Goal: Task Accomplishment & Management: Complete application form

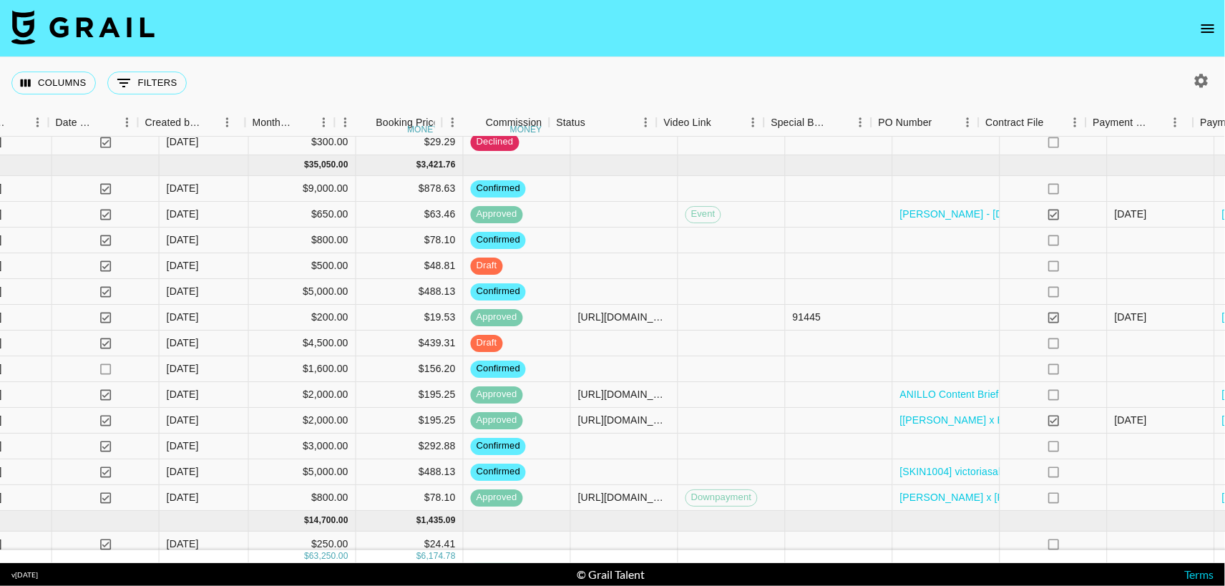
scroll to position [383, 989]
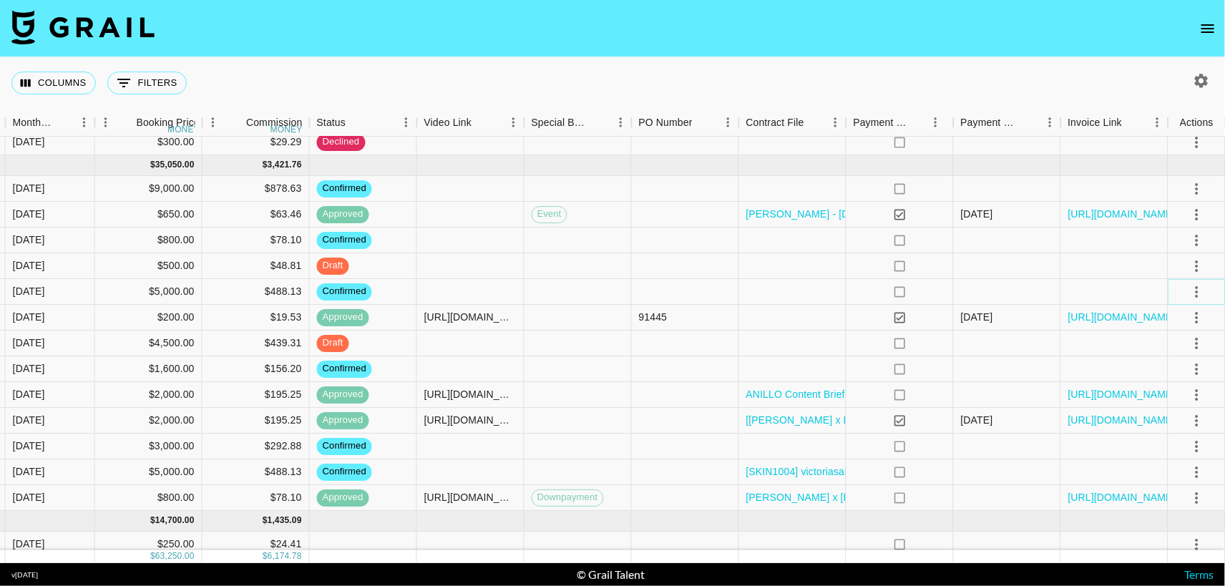
click at [1198, 293] on icon "select merge strategy" at bounding box center [1196, 291] width 17 height 17
click at [1164, 371] on li "Draft Created" at bounding box center [1178, 374] width 93 height 26
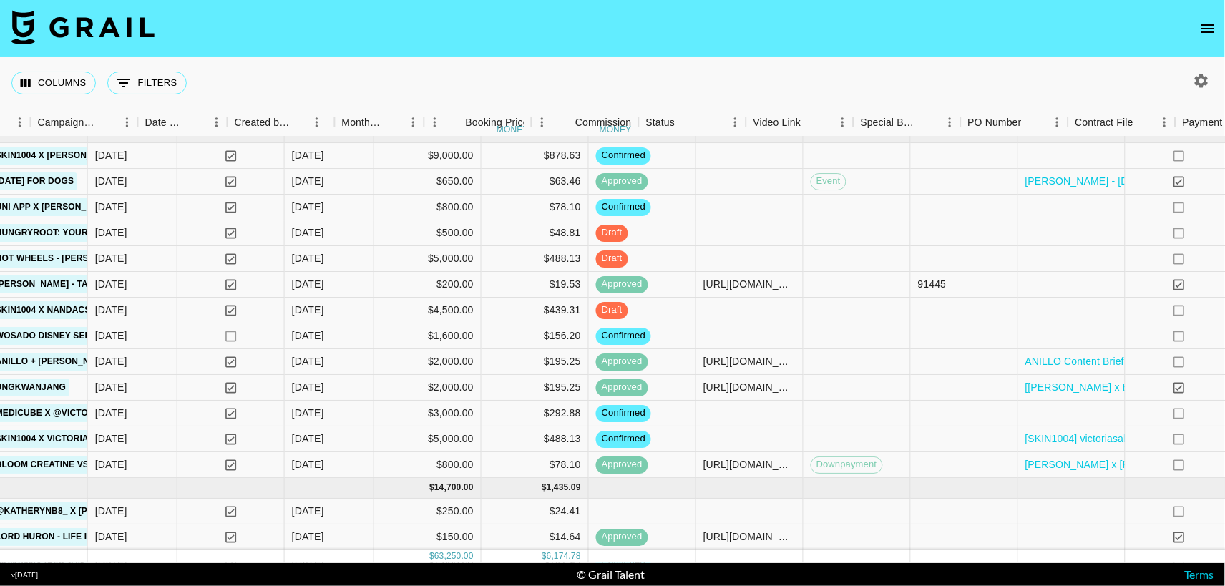
scroll to position [416, 989]
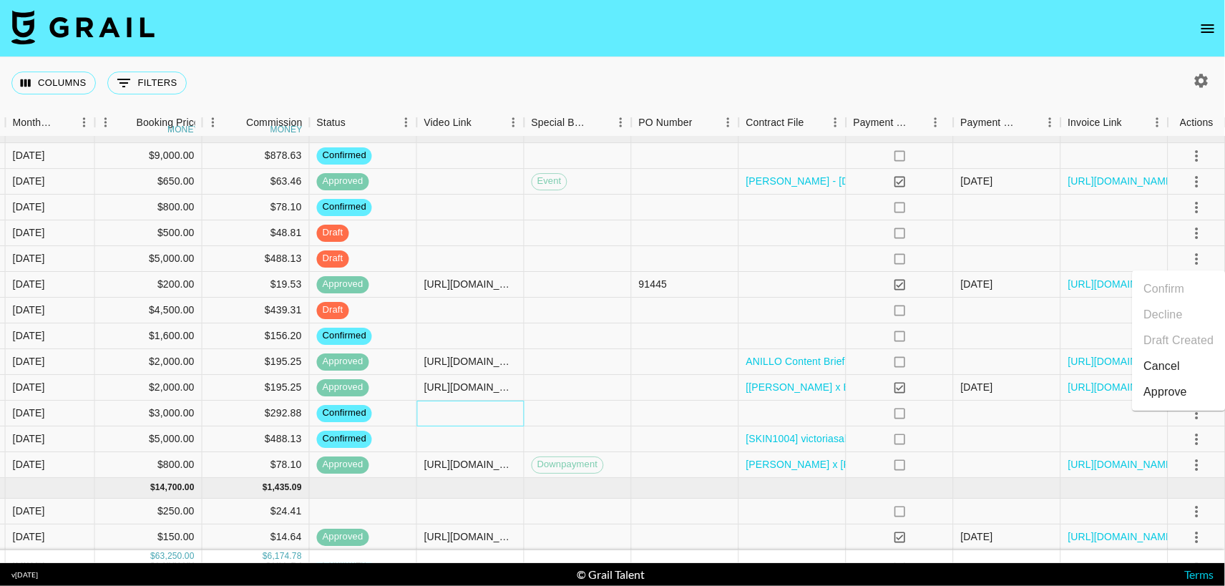
click at [504, 415] on div at bounding box center [470, 414] width 107 height 26
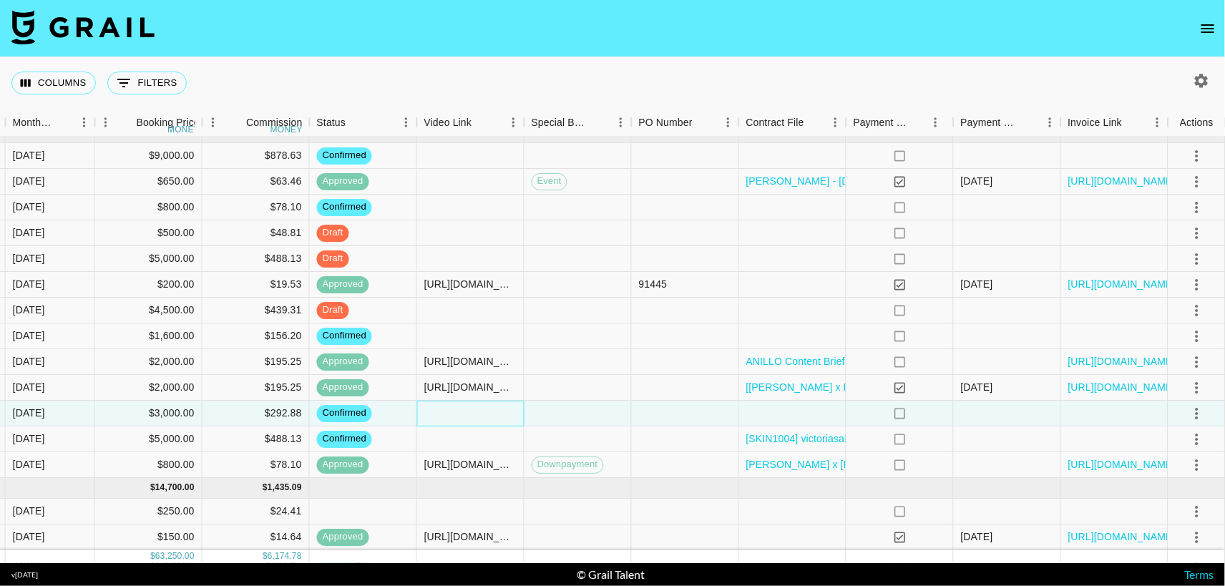
click at [466, 416] on div at bounding box center [470, 414] width 107 height 26
type input "f they have any availability the first week of September instead? preferably af…"
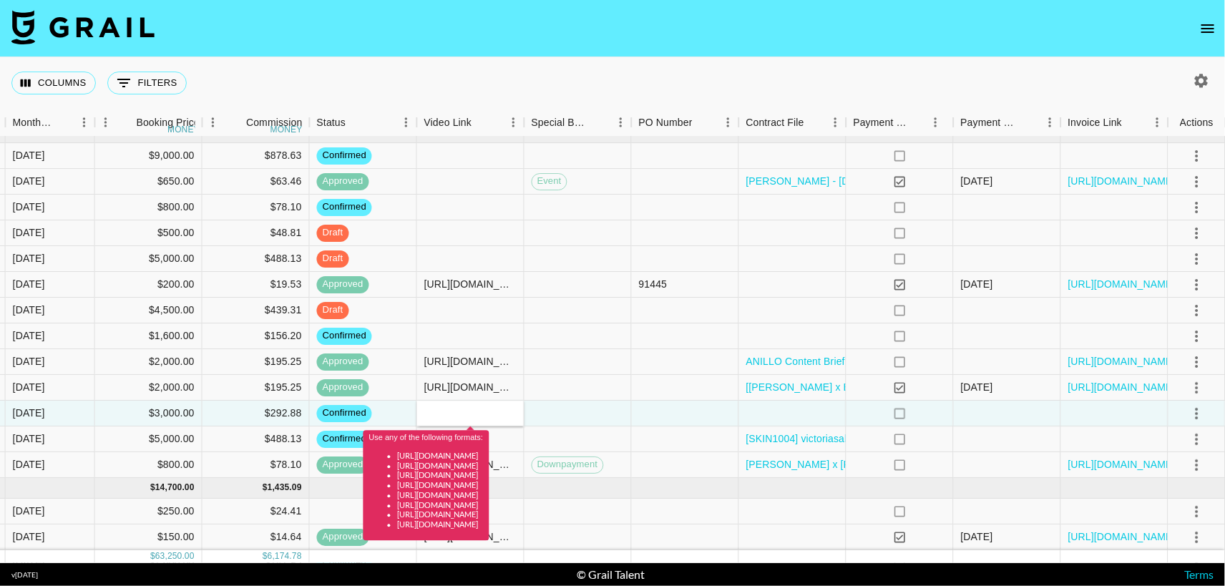
scroll to position [0, 0]
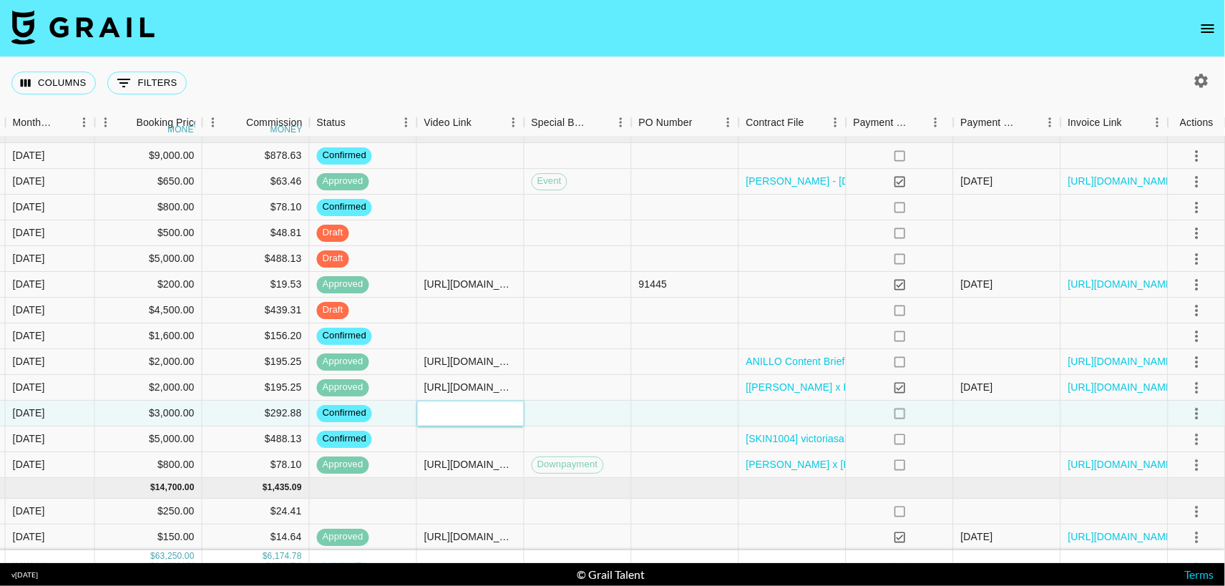
paste input "[URL][DOMAIN_NAME]"
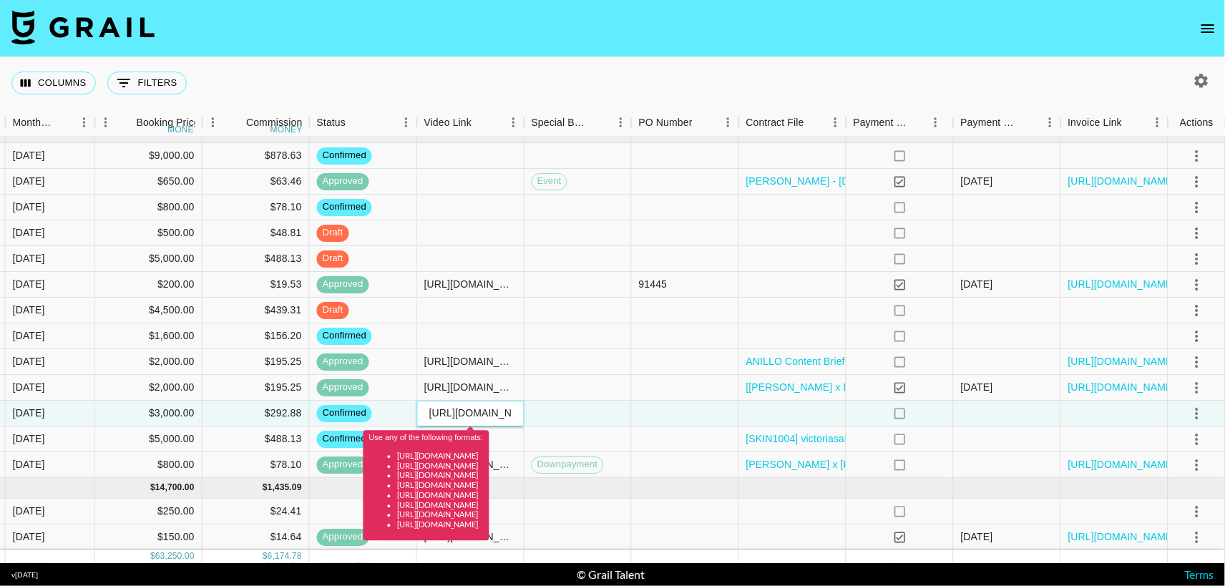
click at [512, 410] on input "[URL][DOMAIN_NAME]" at bounding box center [470, 413] width 105 height 11
drag, startPoint x: 512, startPoint y: 410, endPoint x: 408, endPoint y: 409, distance: 103.0
click at [408, 409] on div "rech89R8EPlr8z4lq victoriasalazarf [EMAIL_ADDRESS][DOMAIN_NAME] APR Co., Ltd [E…" at bounding box center [118, 414] width 2214 height 26
type input "com/t/ZP8BFQcjV/"
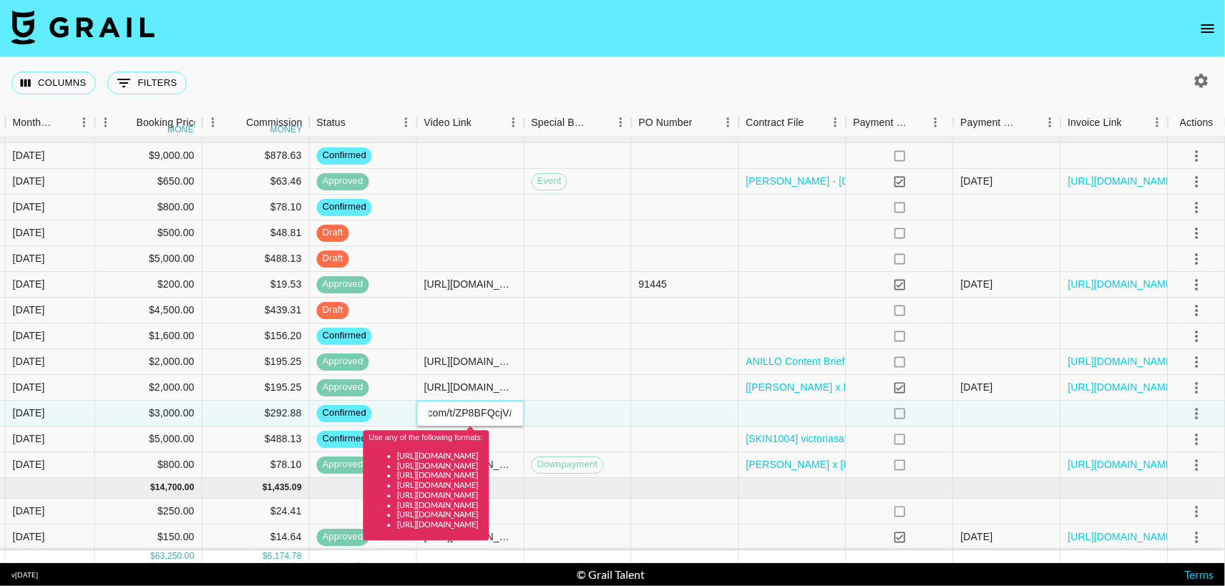
drag, startPoint x: 431, startPoint y: 411, endPoint x: 578, endPoint y: 417, distance: 147.5
click at [578, 417] on div "rech89R8EPlr8z4lq victoriasalazarf [EMAIL_ADDRESS][DOMAIN_NAME] APR Co., Ltd [E…" at bounding box center [118, 414] width 2214 height 26
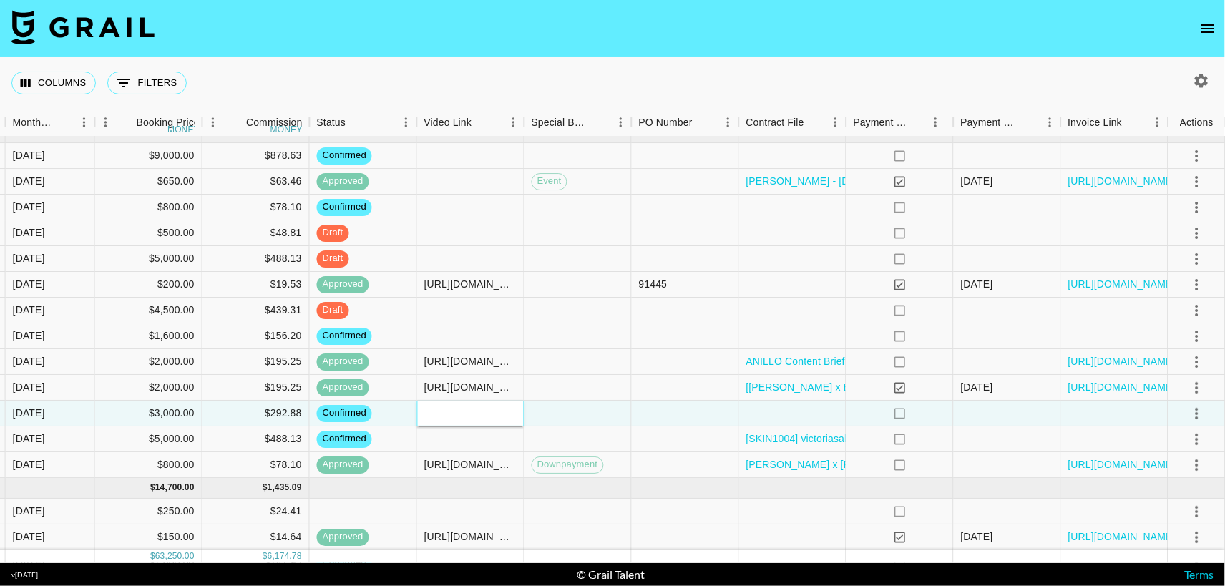
paste input "[URL][DOMAIN_NAME]"
type input "[URL][DOMAIN_NAME]"
click at [557, 414] on div at bounding box center [577, 414] width 107 height 26
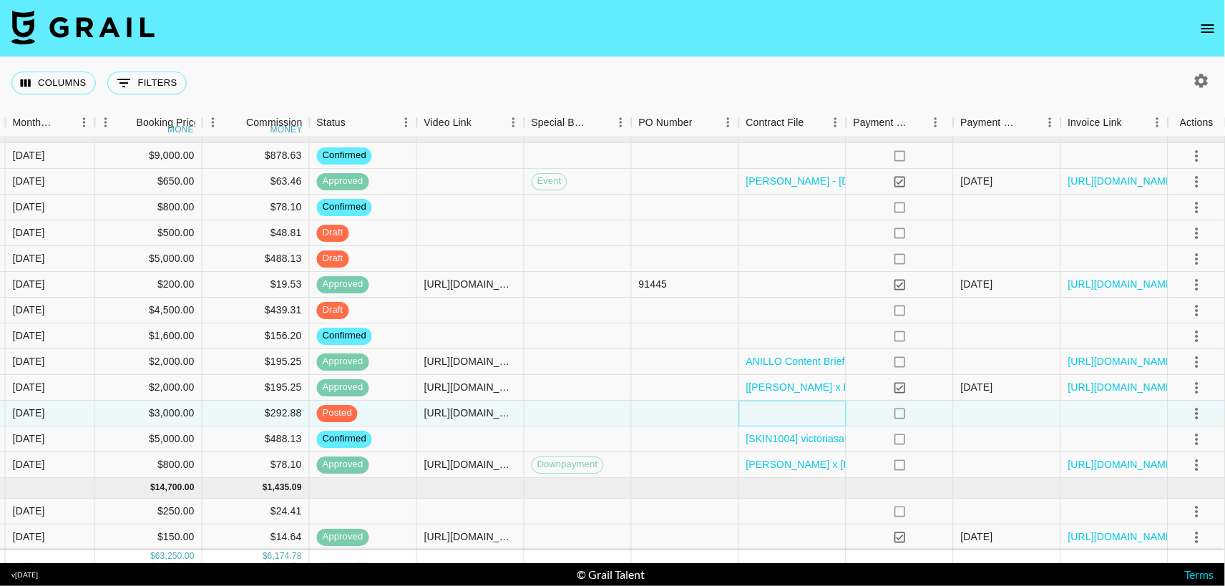
click at [761, 408] on div at bounding box center [792, 414] width 107 height 26
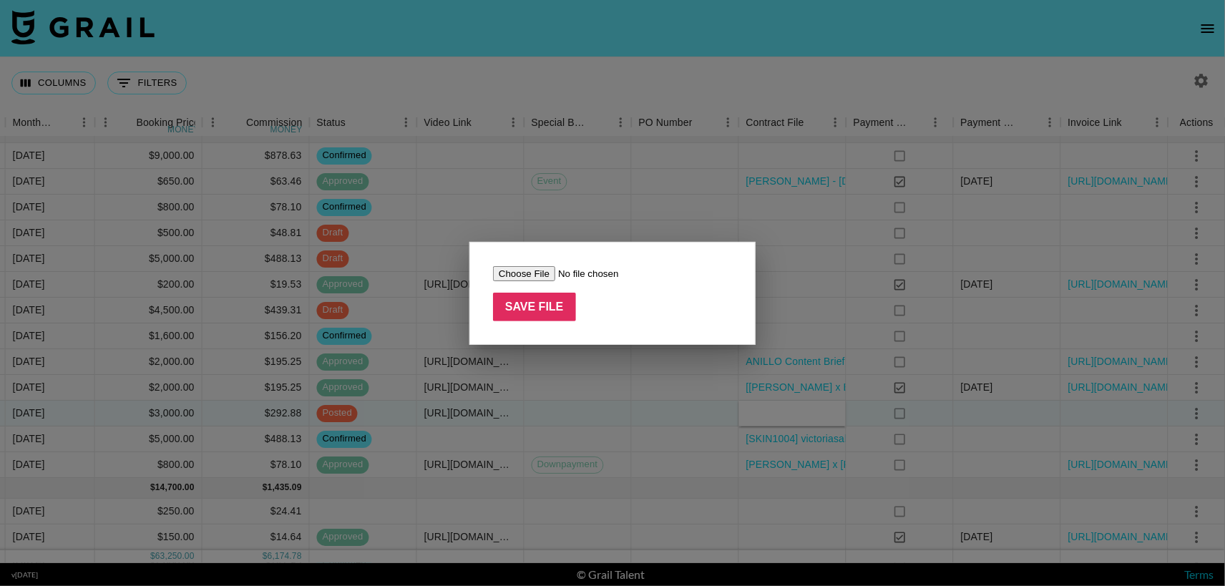
click at [529, 274] on input "file" at bounding box center [583, 273] width 181 height 15
type input "C:\fakepath\Medicube - [PERSON_NAME] - Sign.pdf"
click at [544, 300] on input "Save File" at bounding box center [534, 307] width 83 height 29
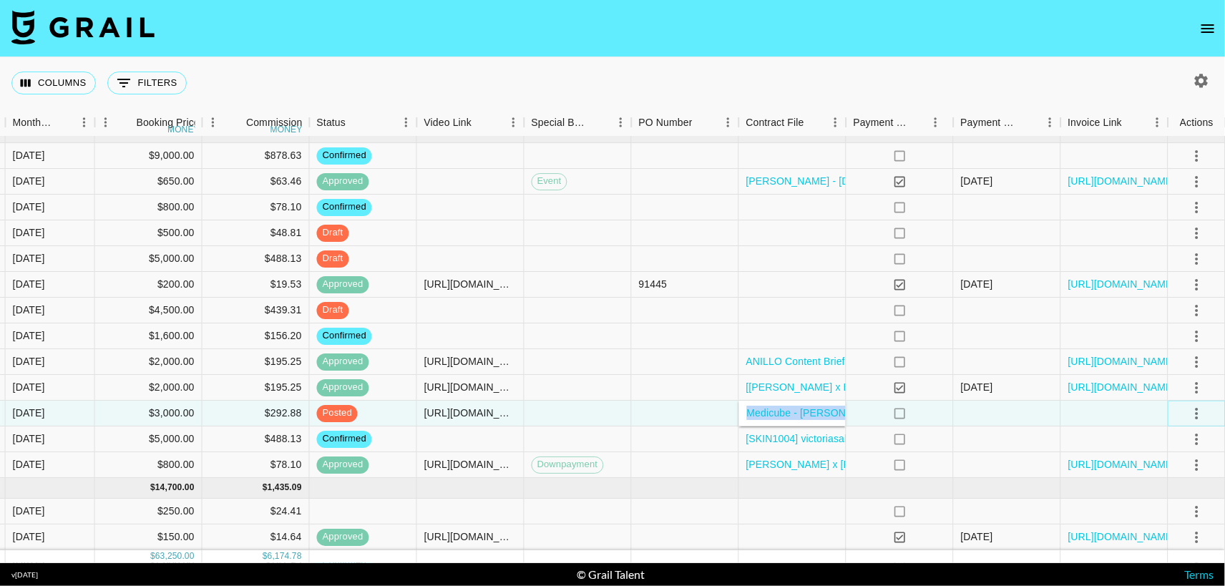
click at [1198, 411] on icon "select merge strategy" at bounding box center [1196, 413] width 17 height 17
click at [1169, 548] on div "Approve" at bounding box center [1166, 546] width 44 height 17
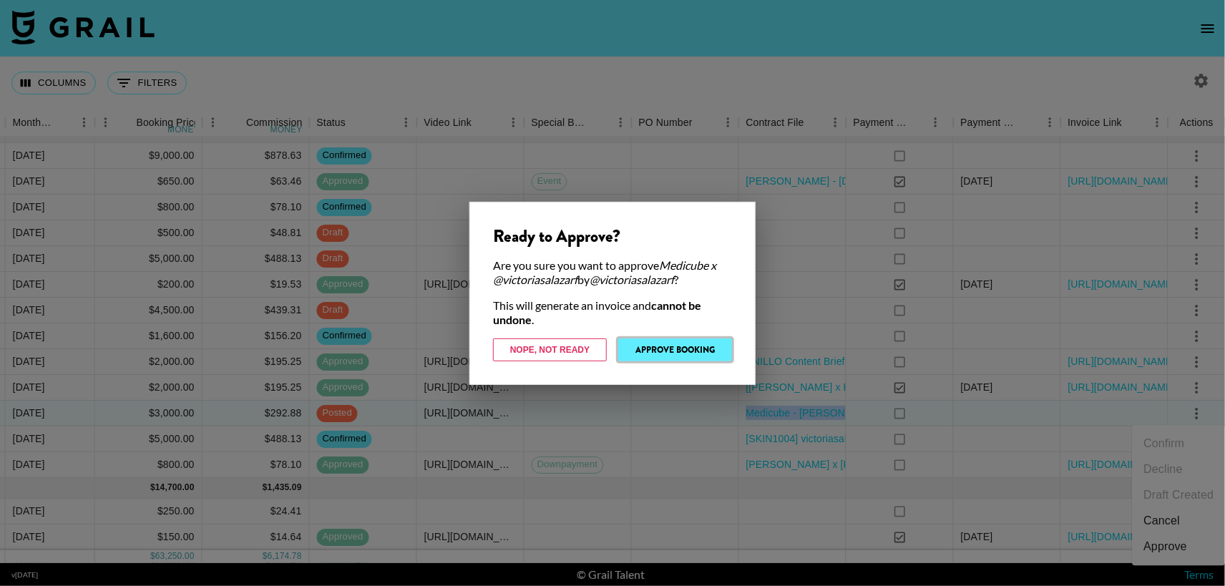
click at [662, 351] on button "Approve Booking" at bounding box center [675, 349] width 114 height 23
